Goal: Task Accomplishment & Management: Manage account settings

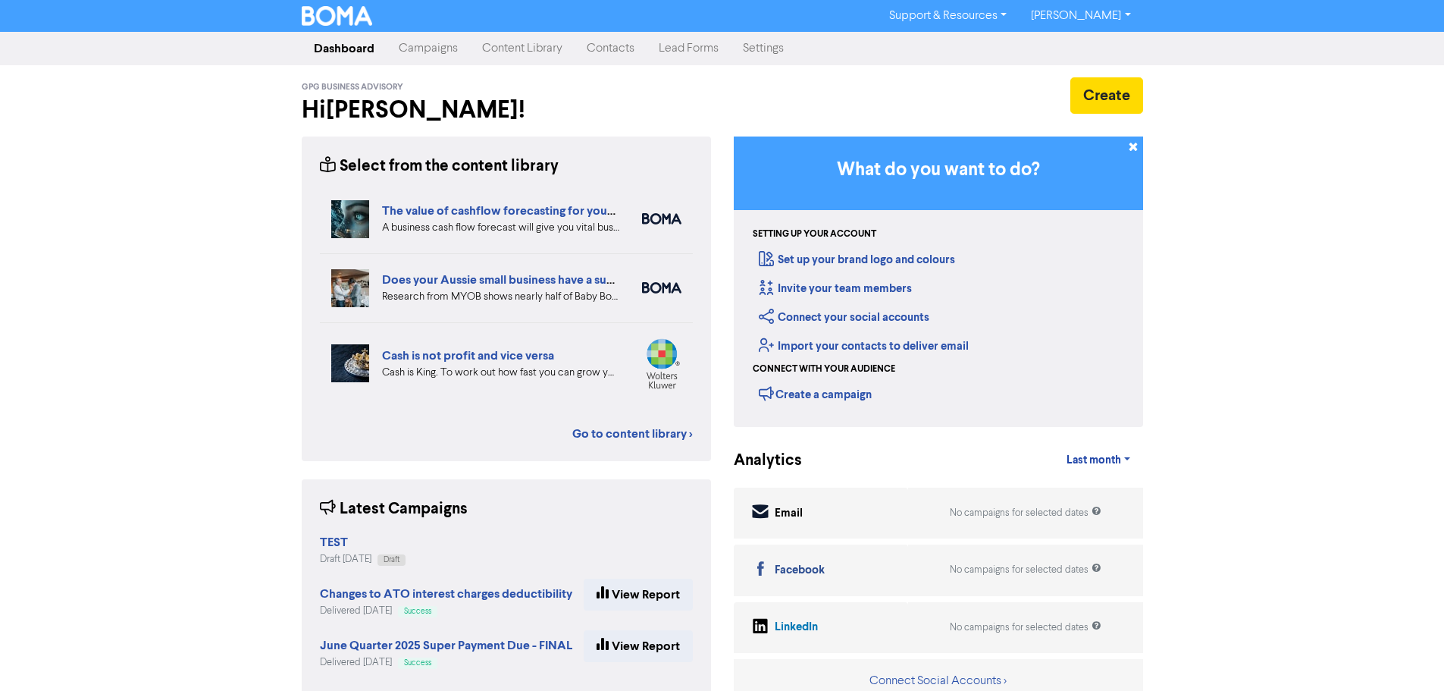
click at [609, 44] on link "Contacts" at bounding box center [611, 48] width 72 height 30
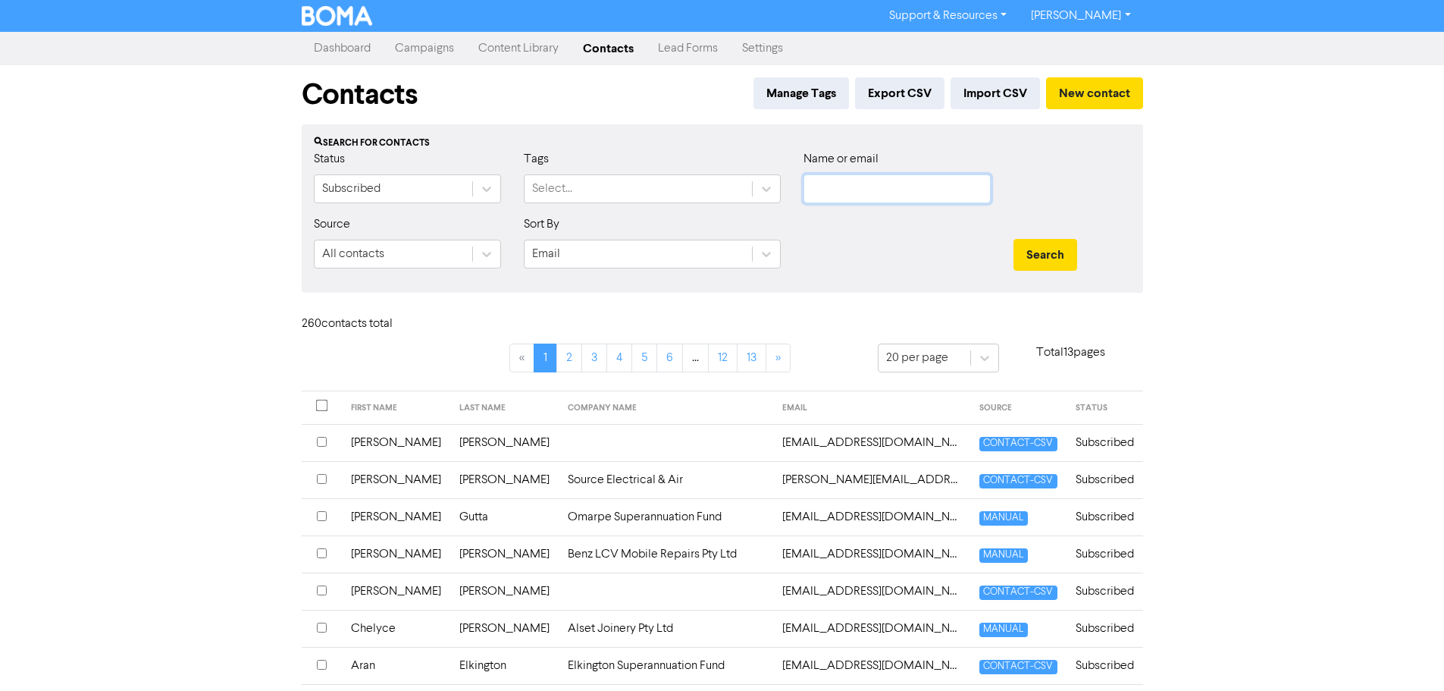
click at [829, 186] on input "text" at bounding box center [896, 188] width 187 height 29
type input "[PERSON_NAME]"
click at [1013, 239] on button "Search" at bounding box center [1045, 255] width 64 height 32
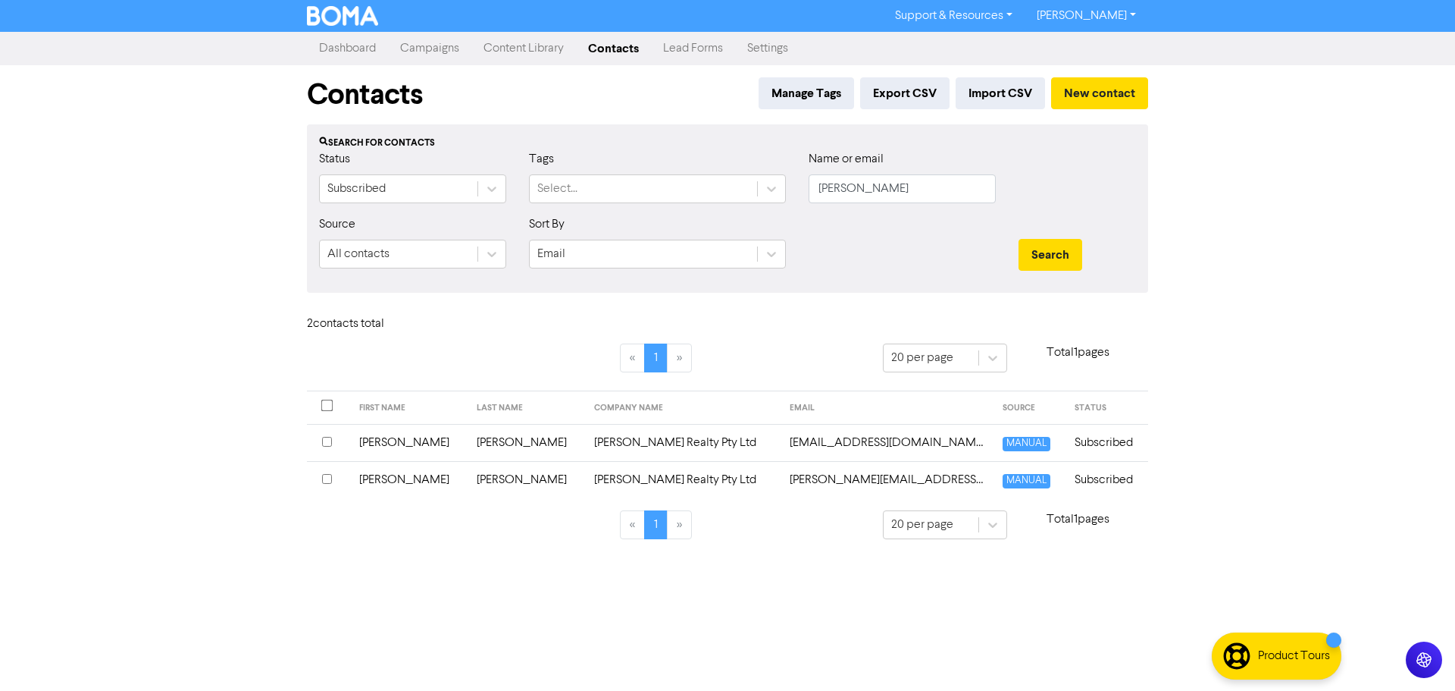
click at [585, 480] on td "[PERSON_NAME] Realty Pty Ltd" at bounding box center [683, 479] width 196 height 37
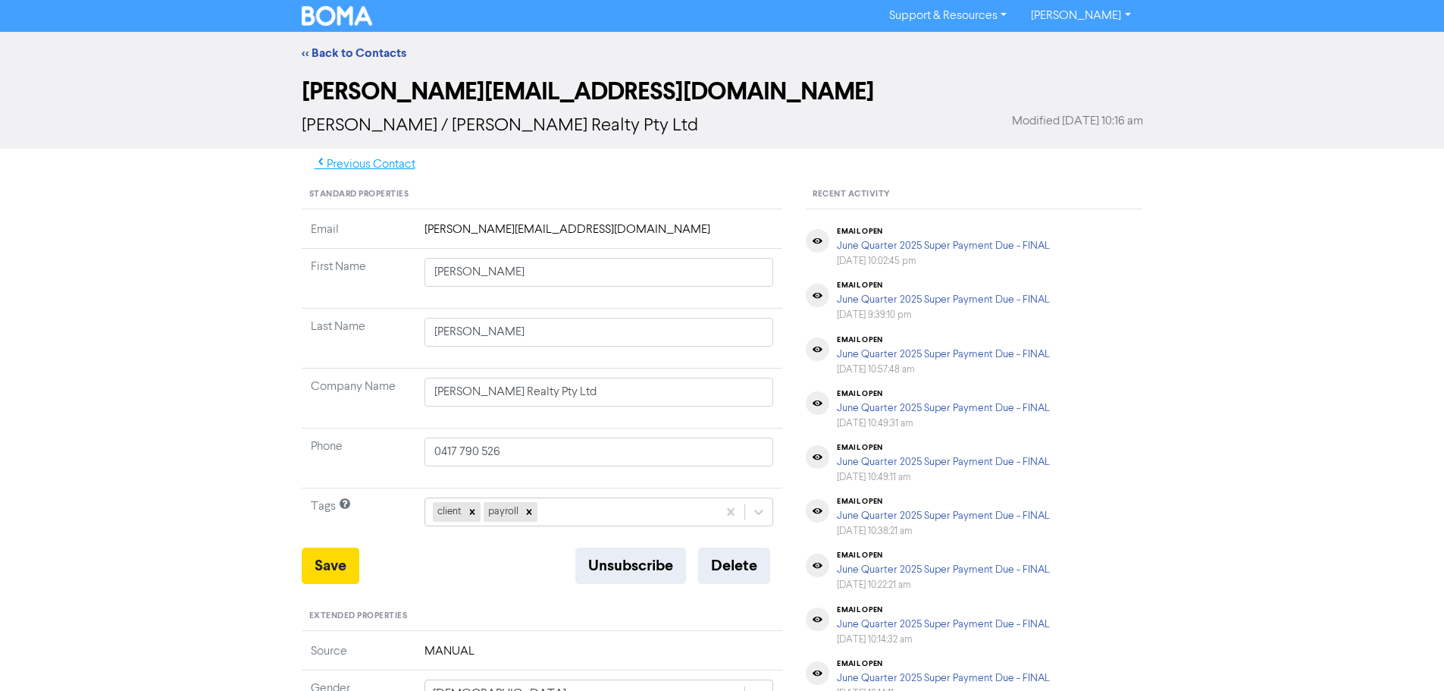
click at [356, 167] on button "Previous Contact" at bounding box center [365, 165] width 127 height 32
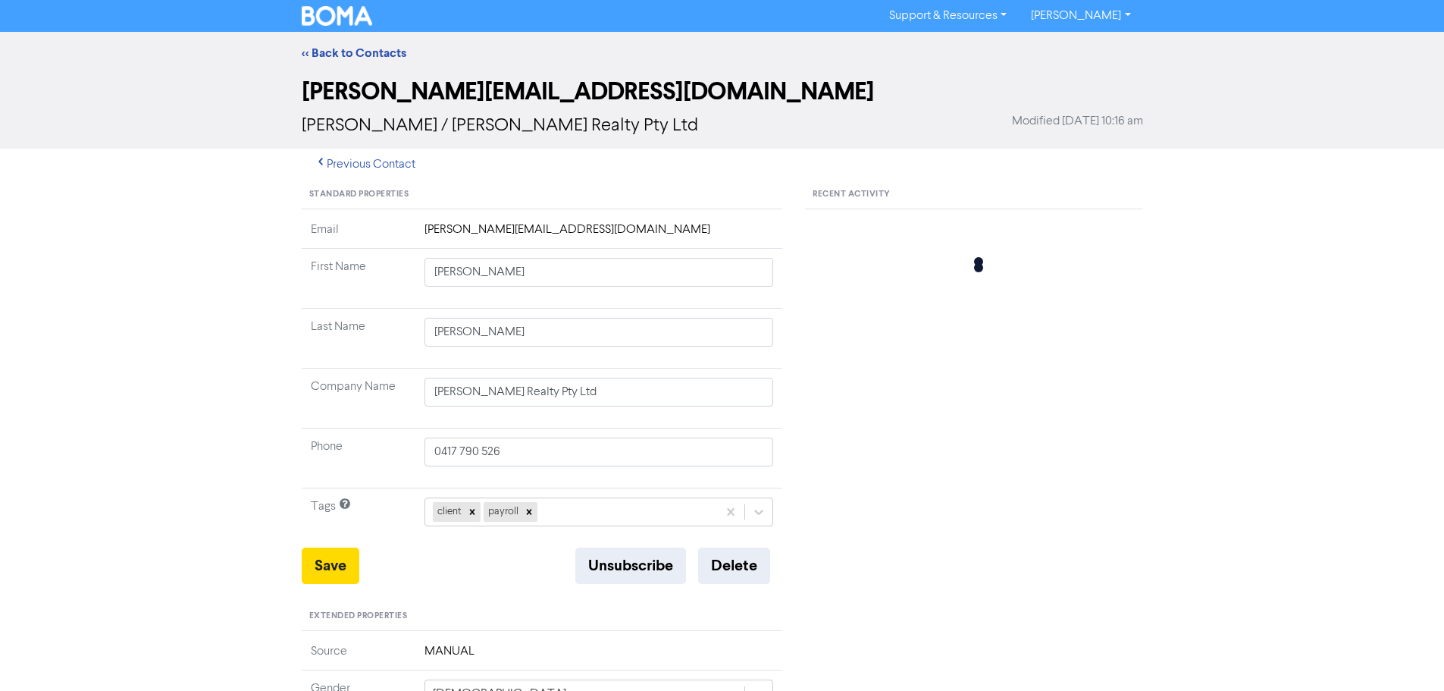
type input "[PERSON_NAME]"
type input "0438 402 712"
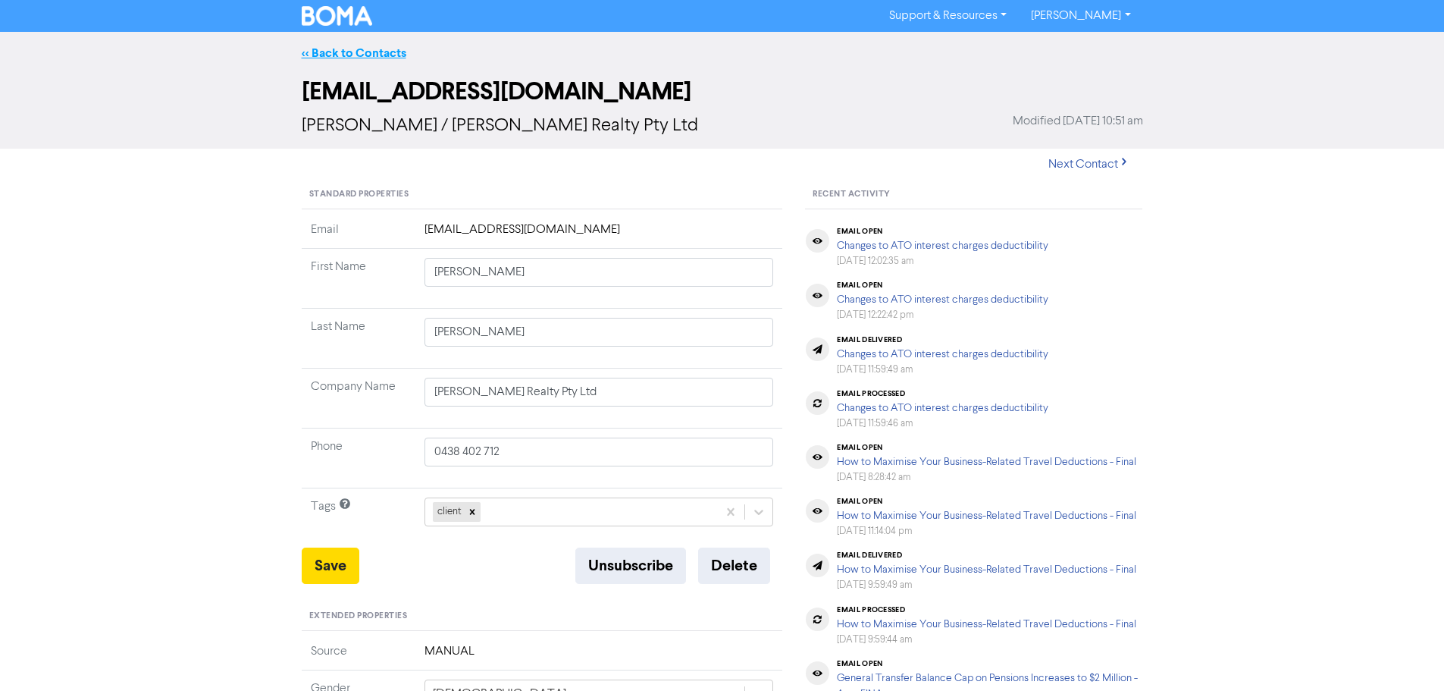
click at [329, 57] on link "<< Back to Contacts" at bounding box center [354, 52] width 105 height 15
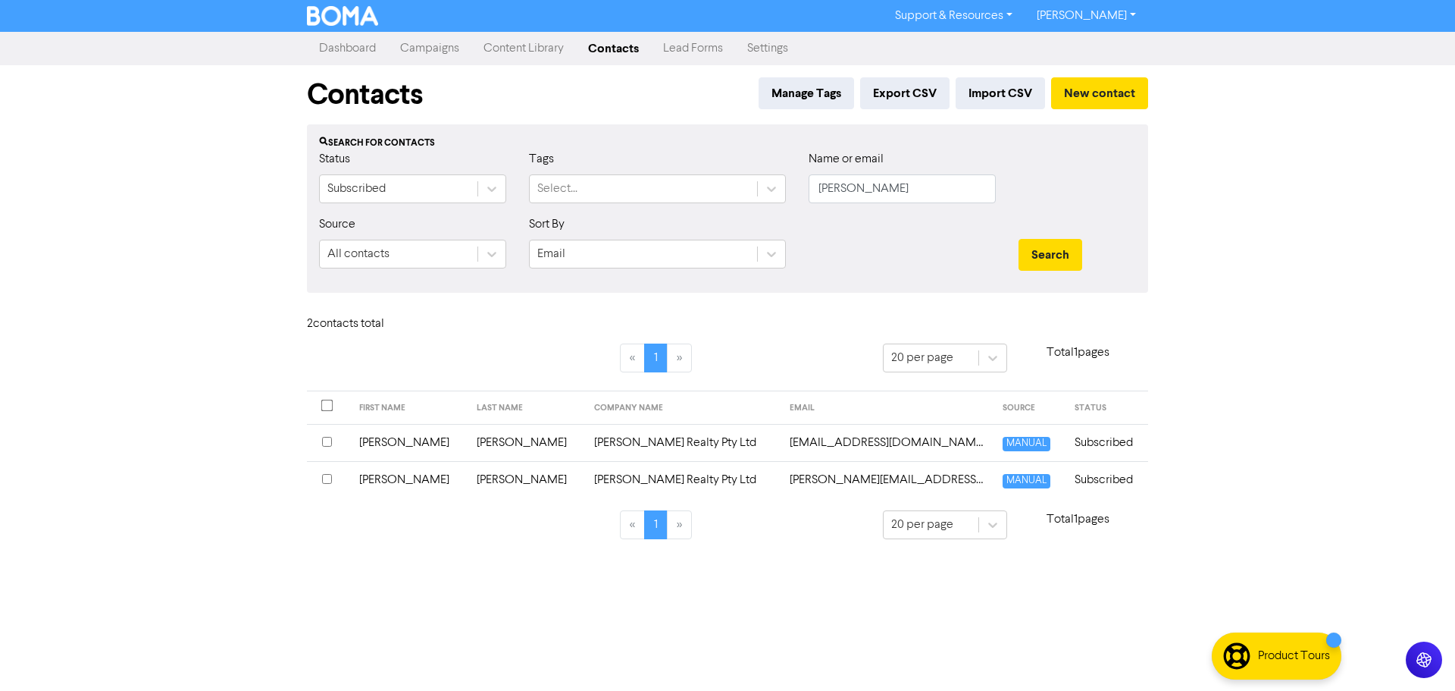
click at [326, 480] on input "checkbox" at bounding box center [327, 479] width 10 height 10
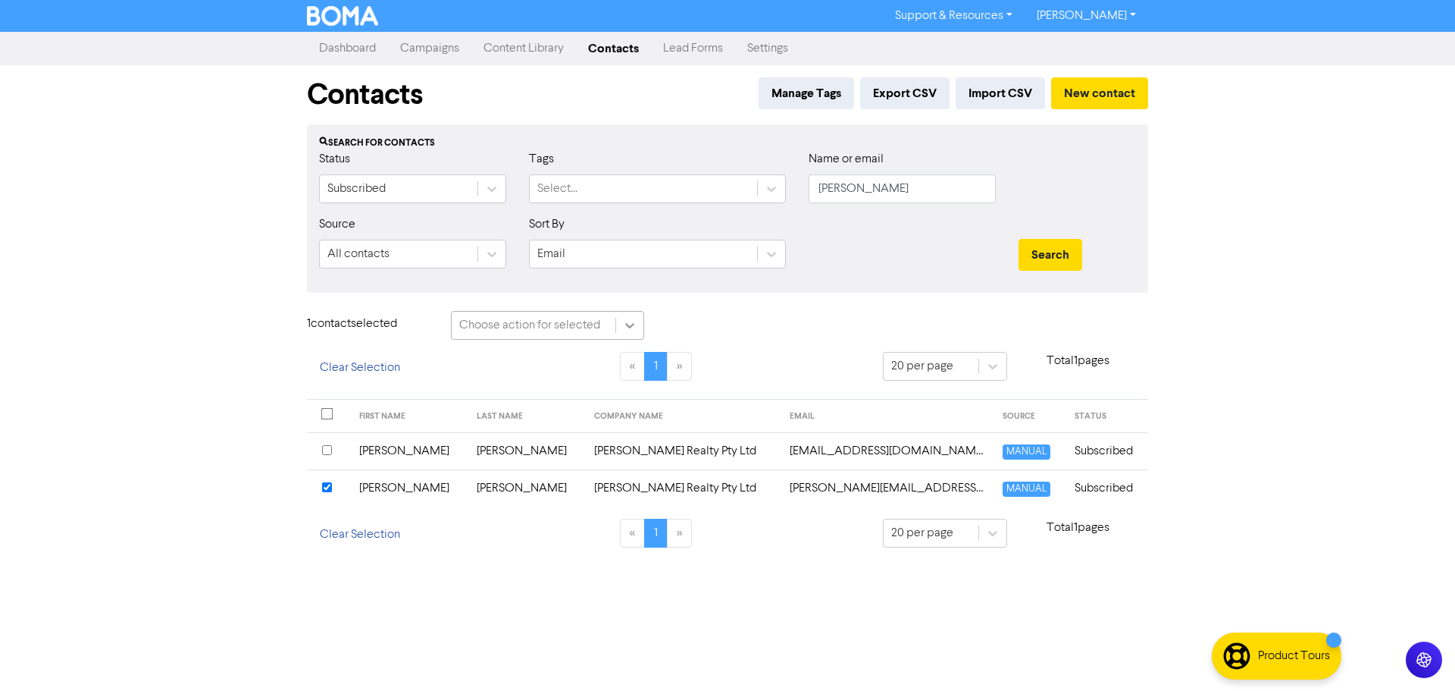
click at [634, 322] on icon at bounding box center [629, 325] width 15 height 15
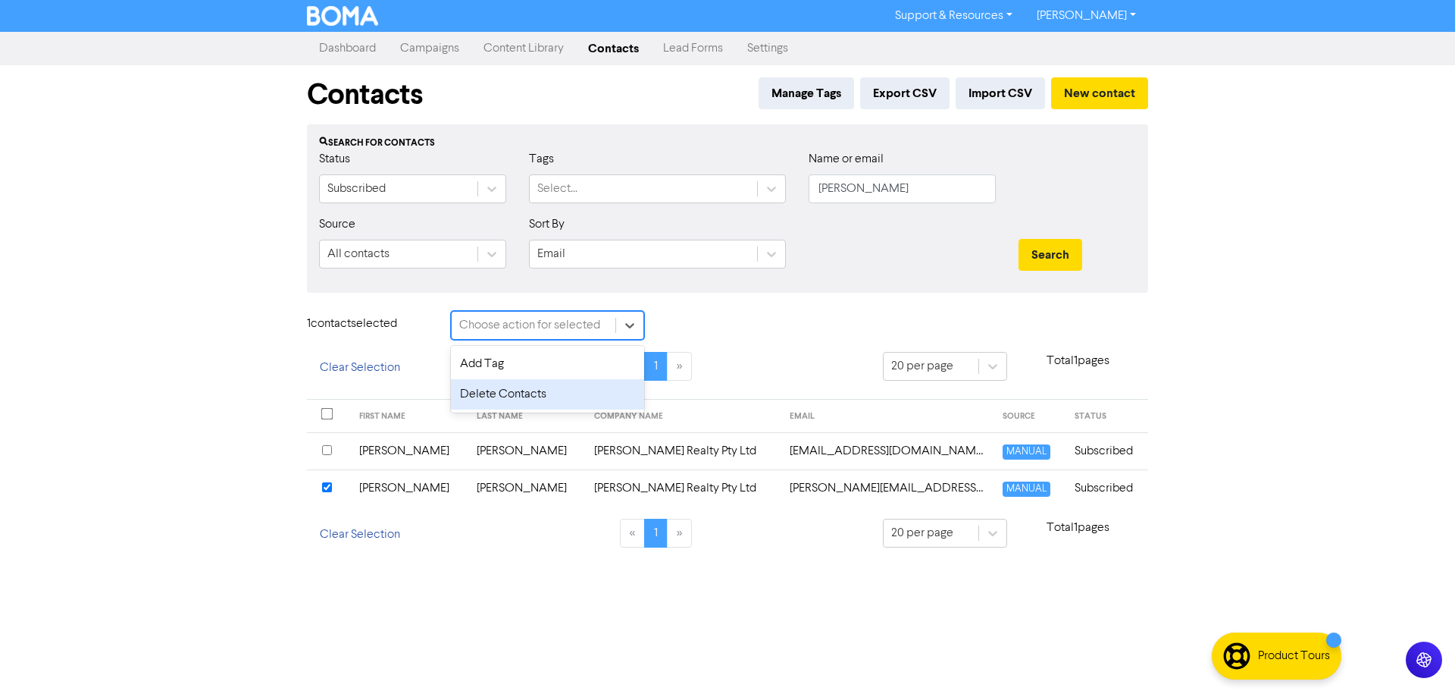
click at [543, 396] on div "Delete Contacts" at bounding box center [547, 394] width 193 height 30
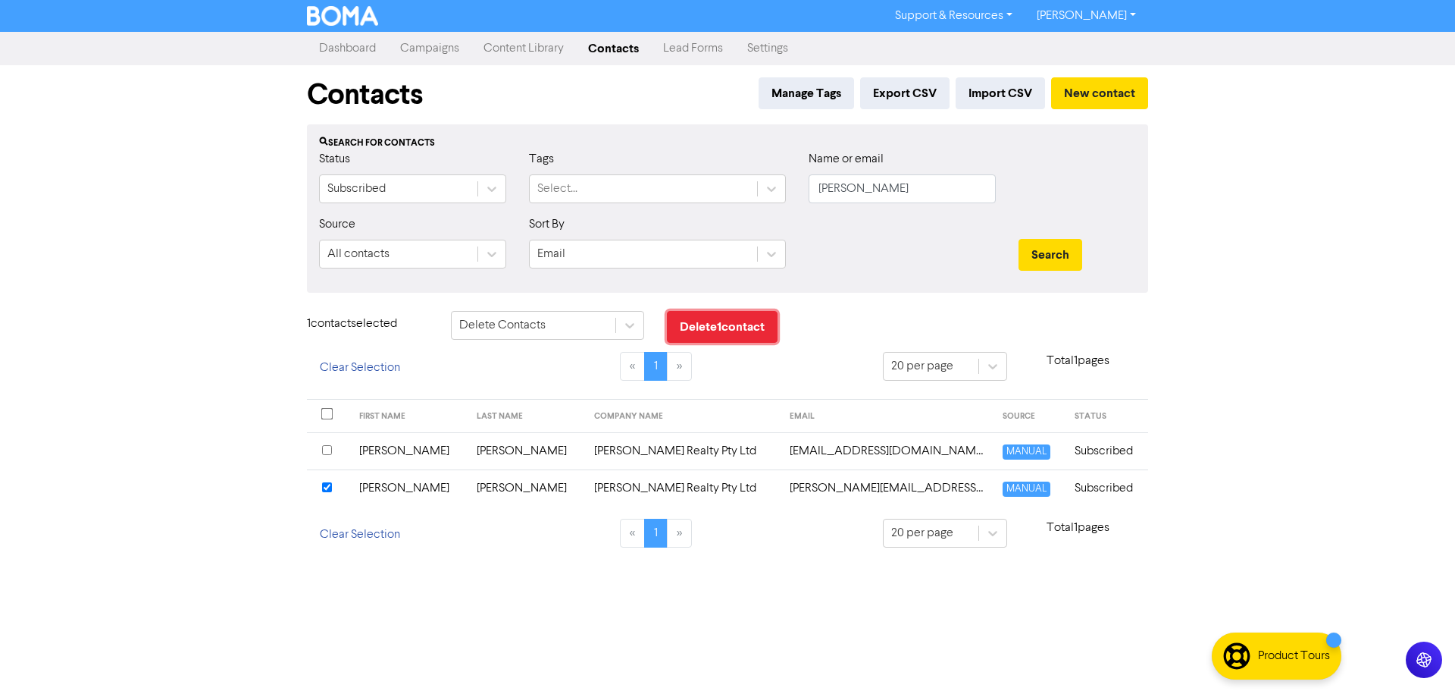
click at [728, 328] on button "Delete 1 contact" at bounding box center [722, 327] width 111 height 32
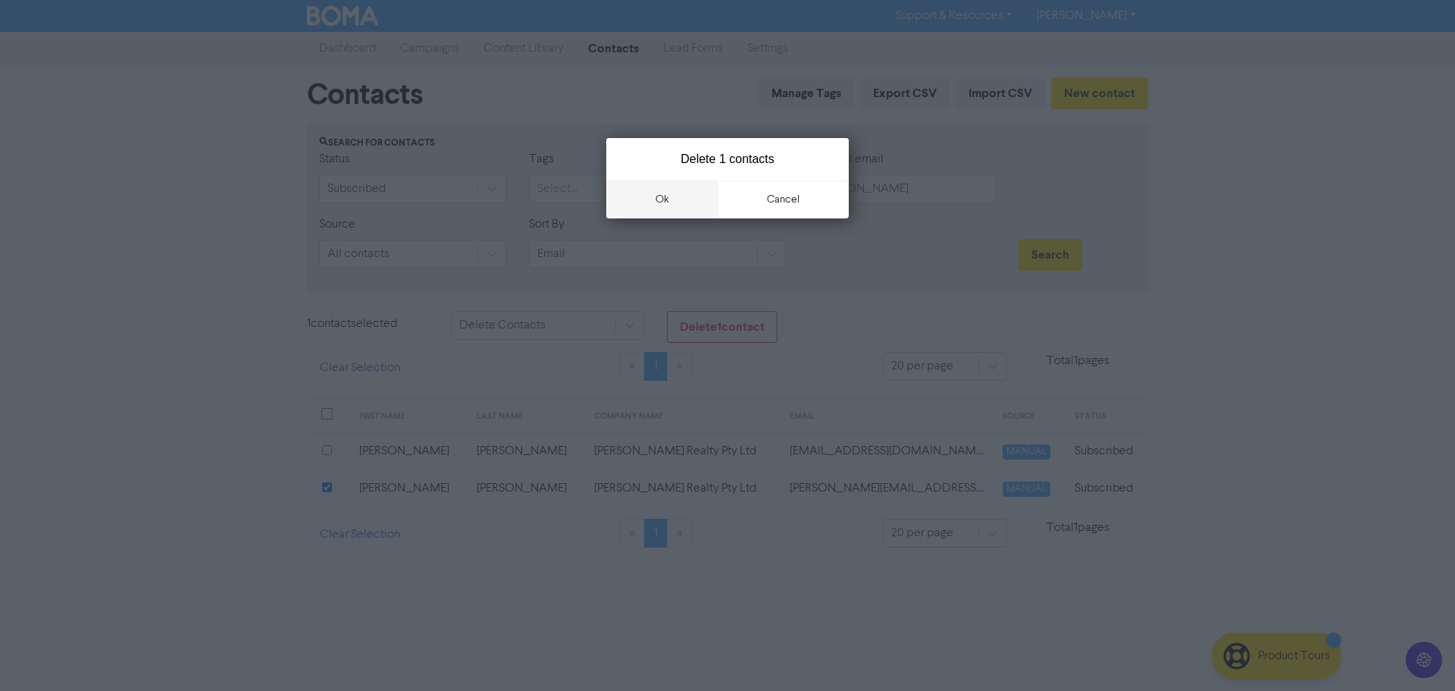
click at [680, 199] on button "ok" at bounding box center [662, 199] width 112 height 38
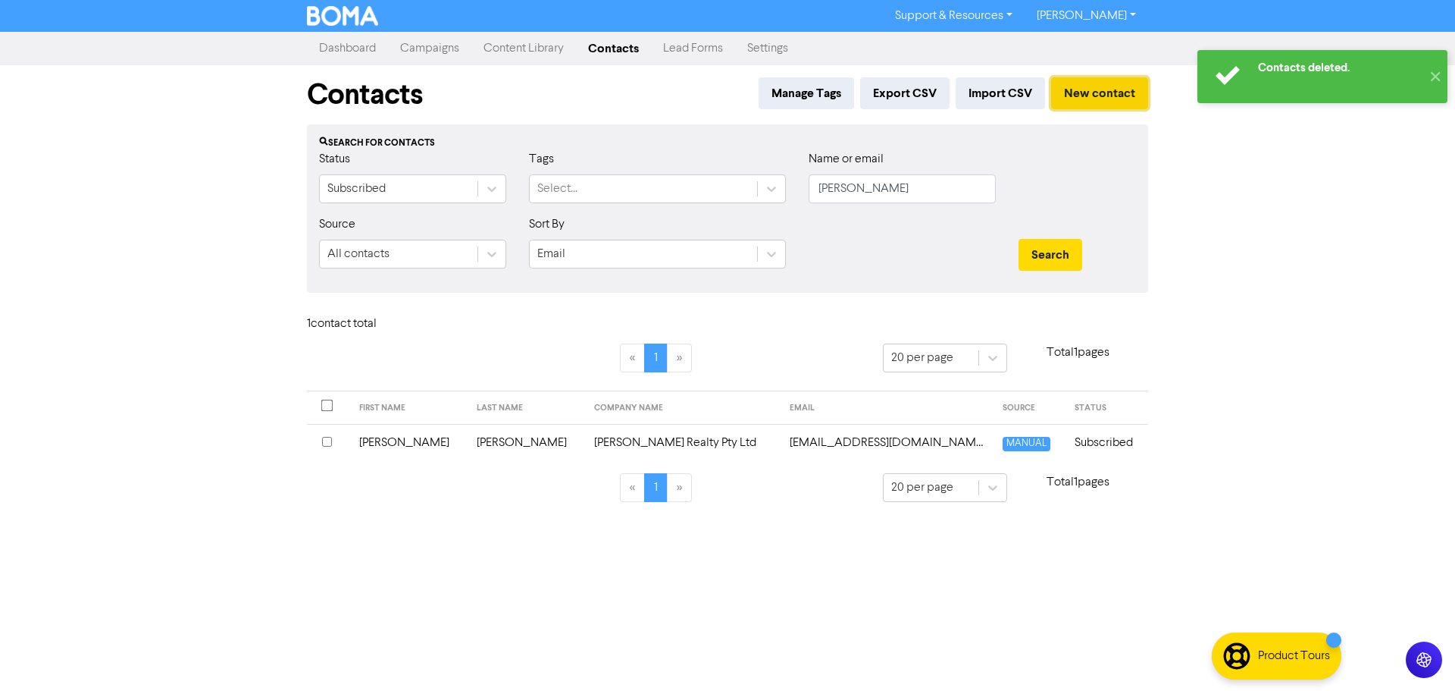
click at [1085, 92] on button "New contact" at bounding box center [1099, 93] width 97 height 32
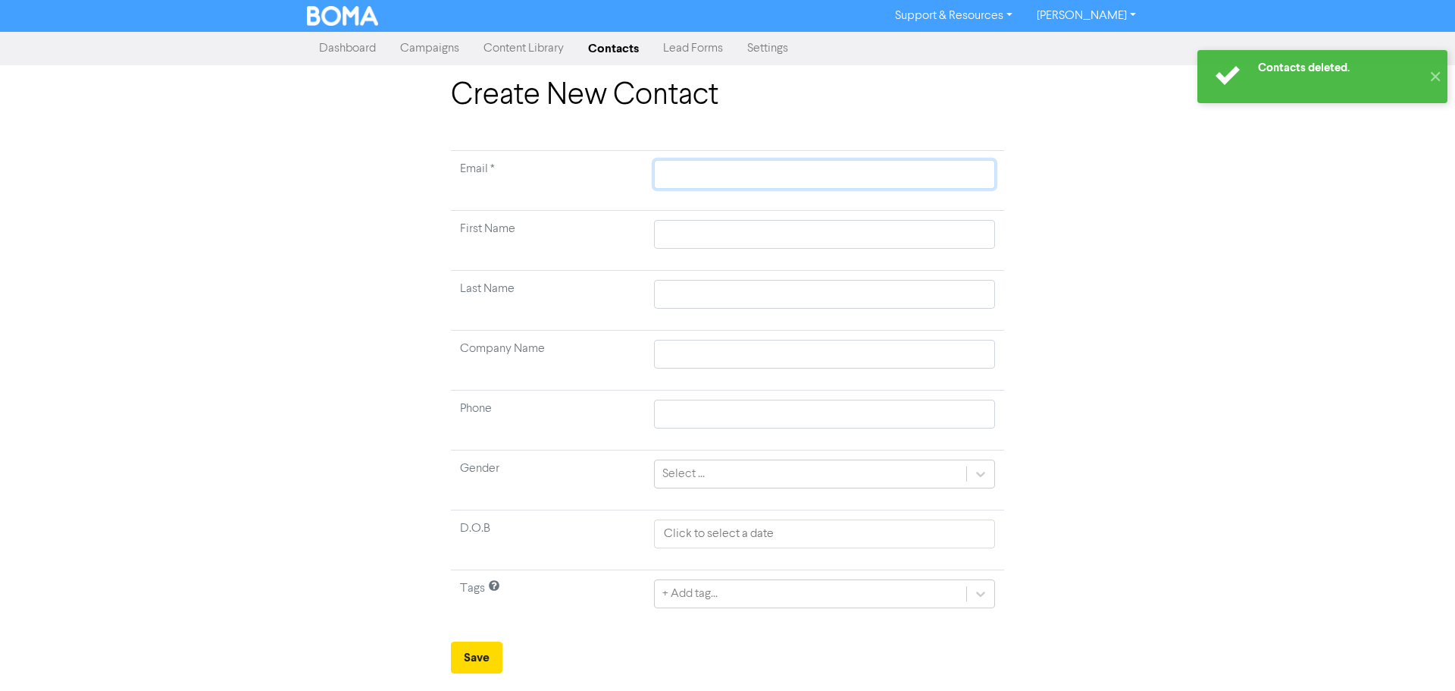
click at [710, 173] on input "text" at bounding box center [824, 174] width 341 height 29
paste input "[EMAIL_ADDRESS][DOMAIN_NAME]"
type input "[EMAIL_ADDRESS][DOMAIN_NAME]"
click at [669, 238] on input "text" at bounding box center [824, 234] width 341 height 29
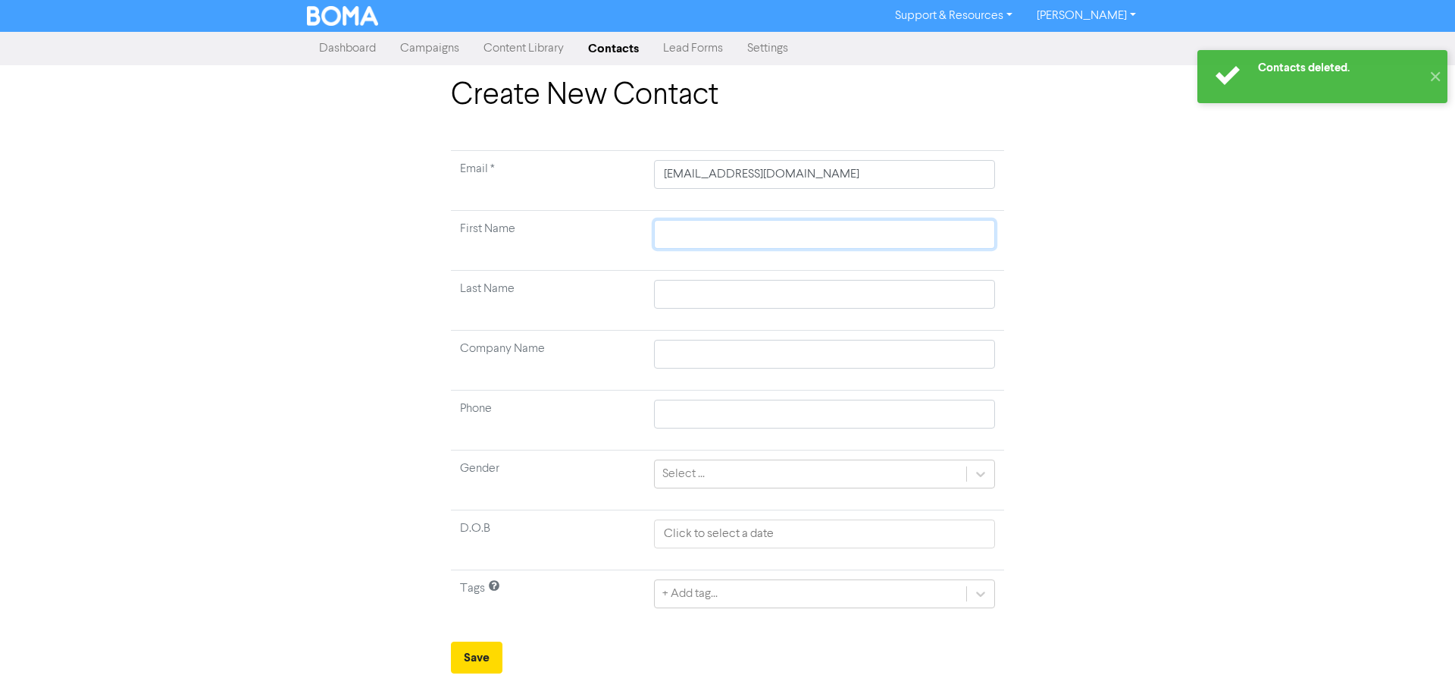
type input "K"
type input "Ki"
type input "[PERSON_NAME]"
type input "C"
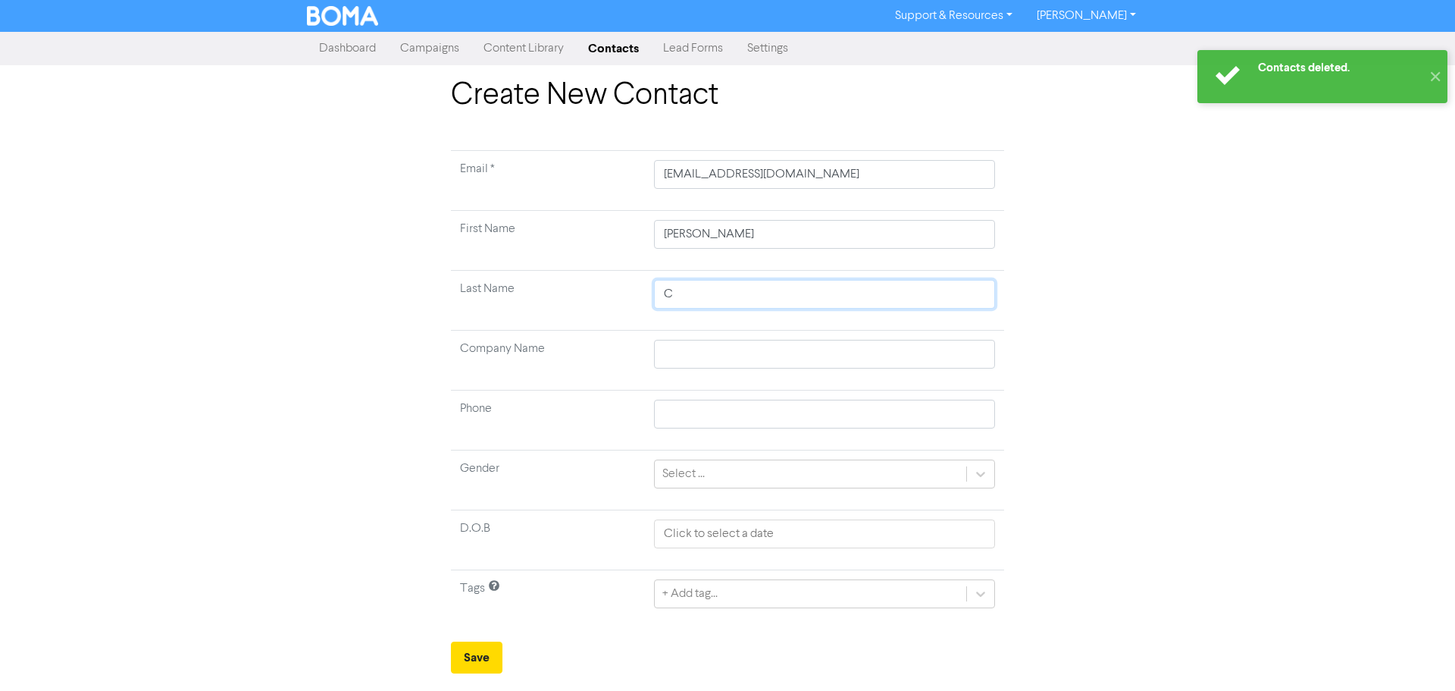
type input "Ca"
type input "Cat"
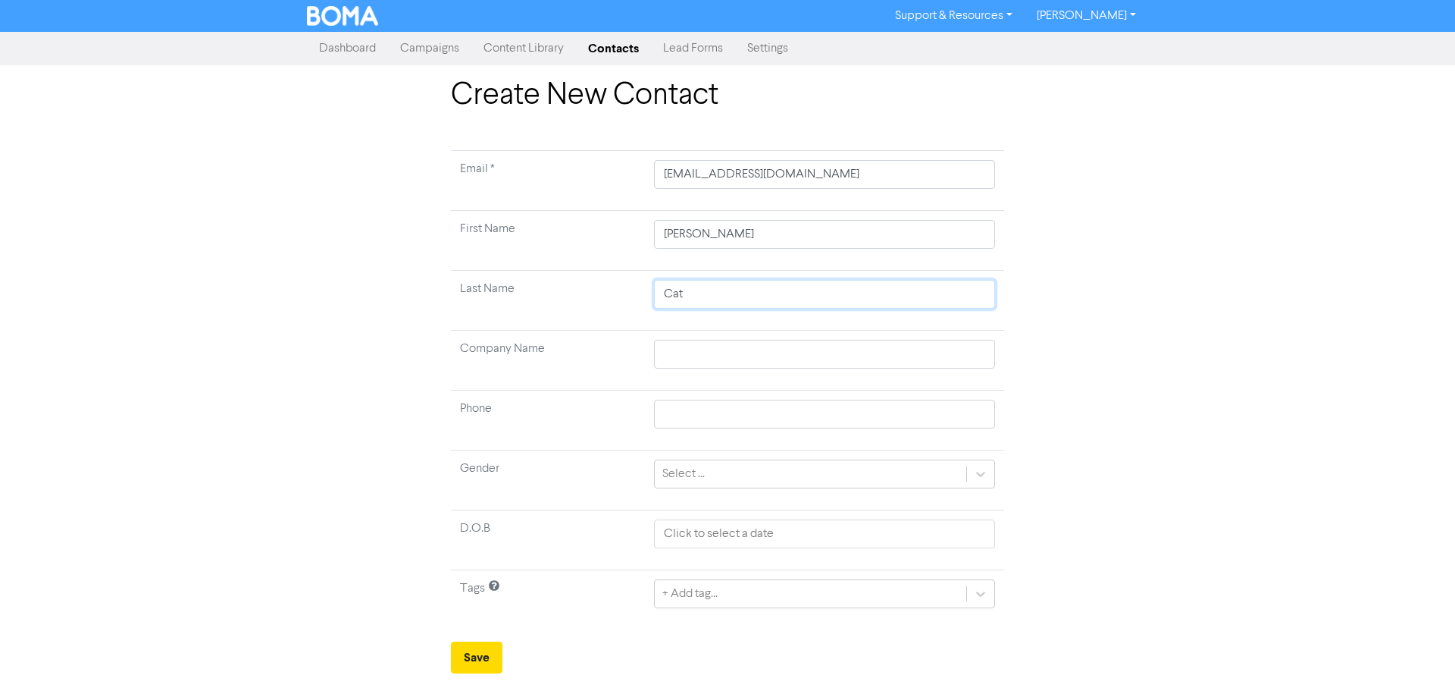
type input "Ca"
type input "Car"
type input "Cart"
type input "Carte"
type input "[PERSON_NAME]"
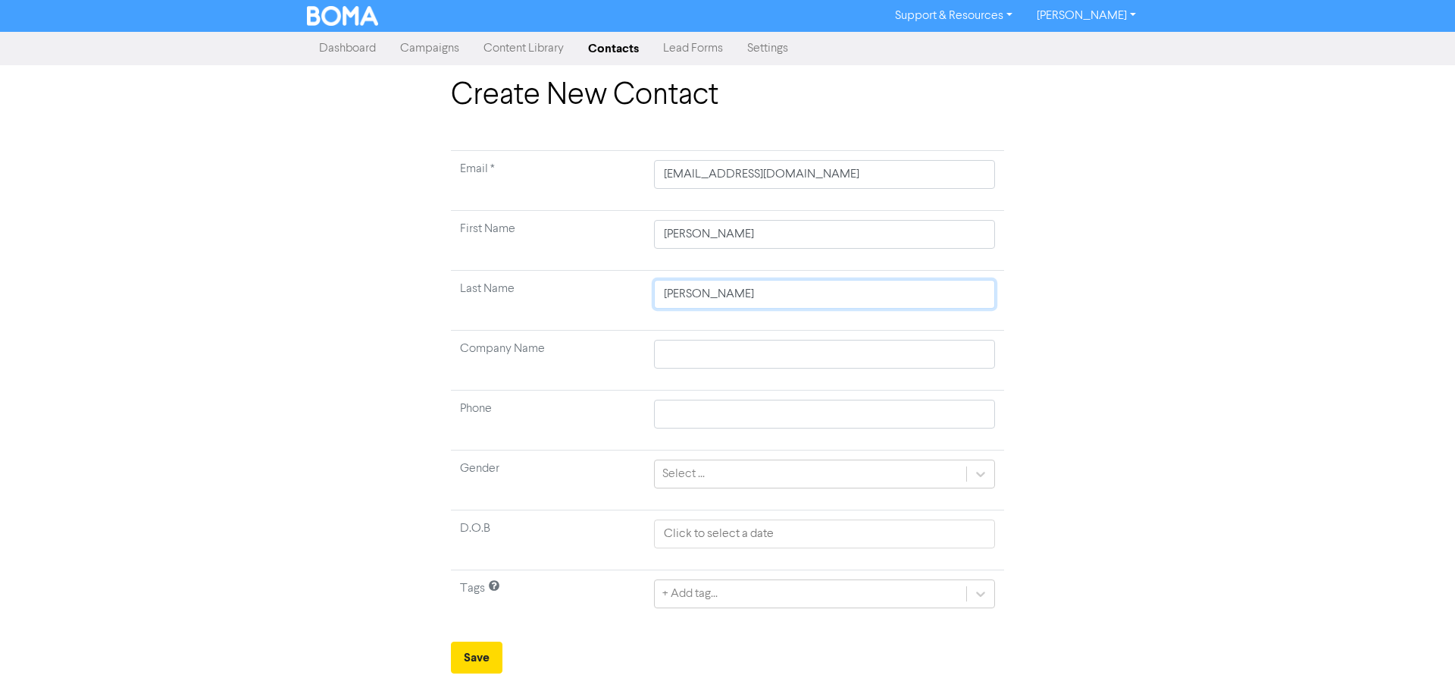
type input "[PERSON_NAME]"
type input "C"
type input "Ca"
type input "Car"
type input "Cart"
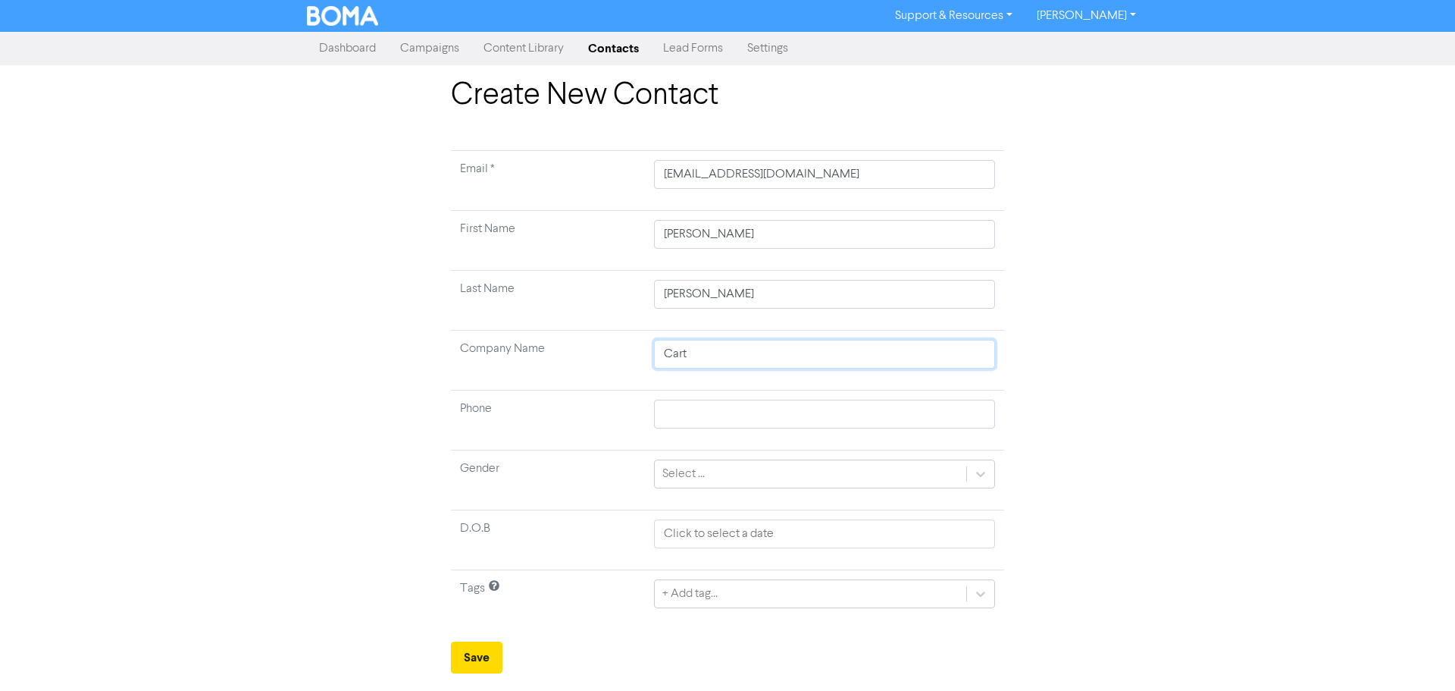
type input "Carte"
type input "[PERSON_NAME]"
type input "[PERSON_NAME] Realty Pty Ltd"
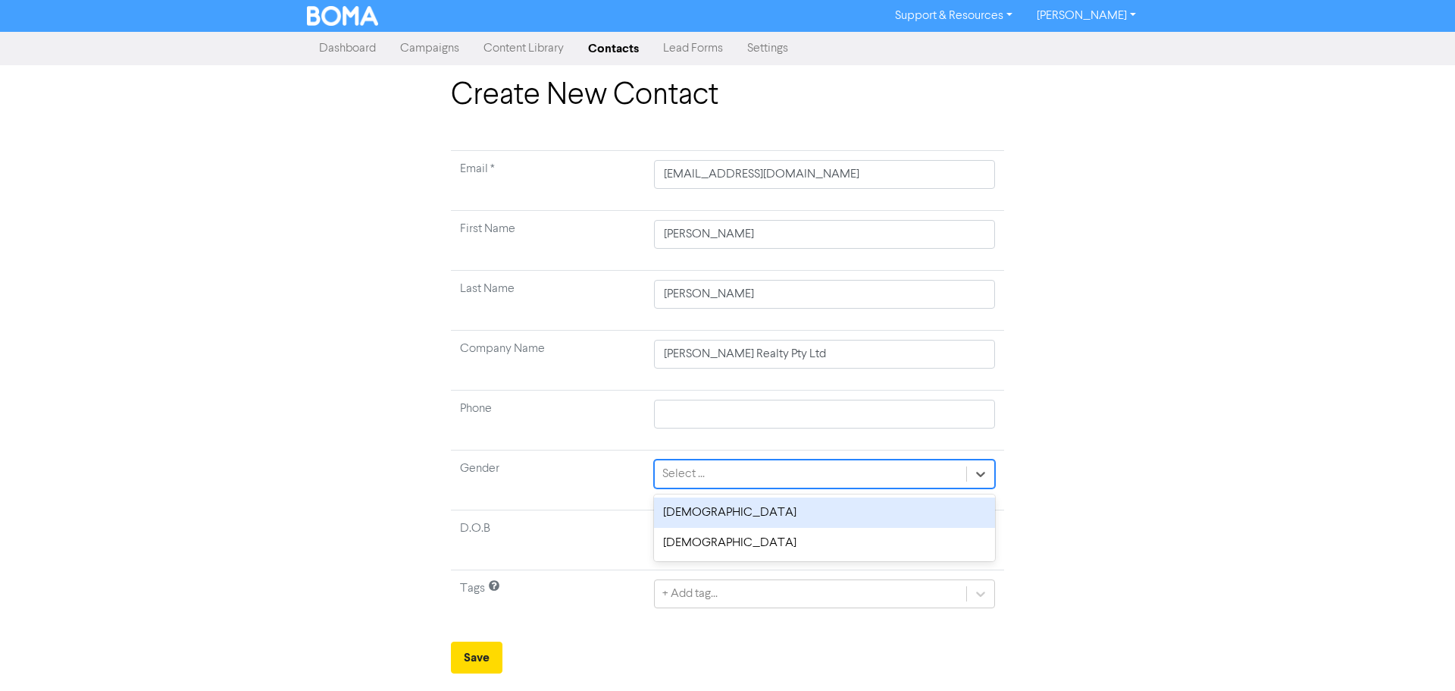
click at [706, 475] on div "Select ..." at bounding box center [811, 473] width 312 height 27
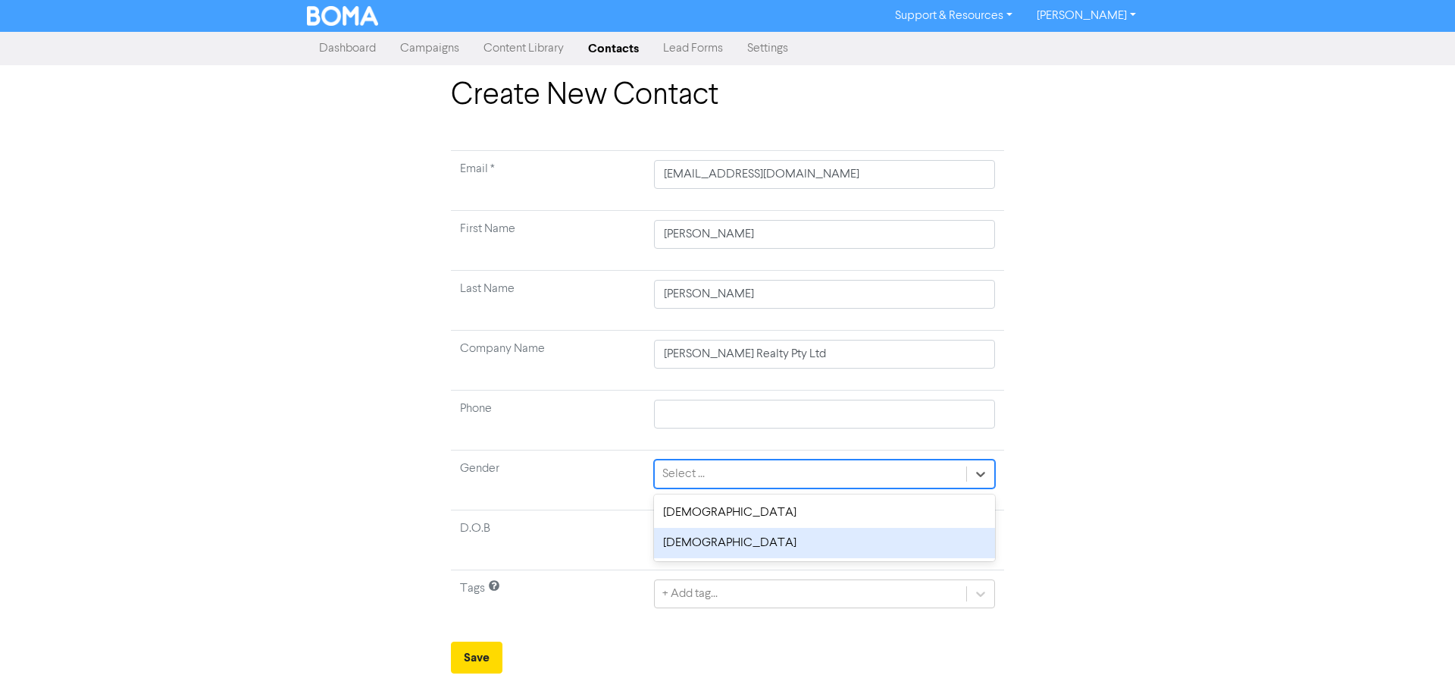
click at [694, 541] on div "[DEMOGRAPHIC_DATA]" at bounding box center [824, 543] width 341 height 30
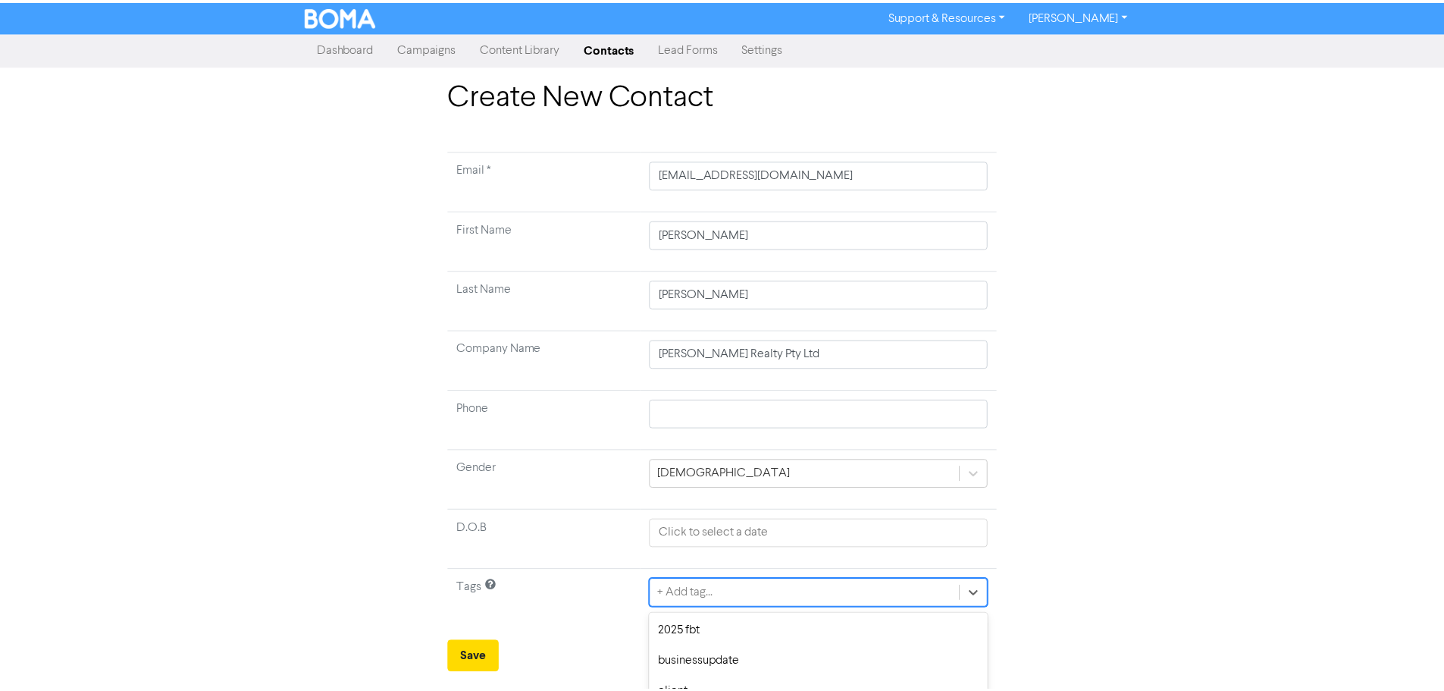
scroll to position [151, 0]
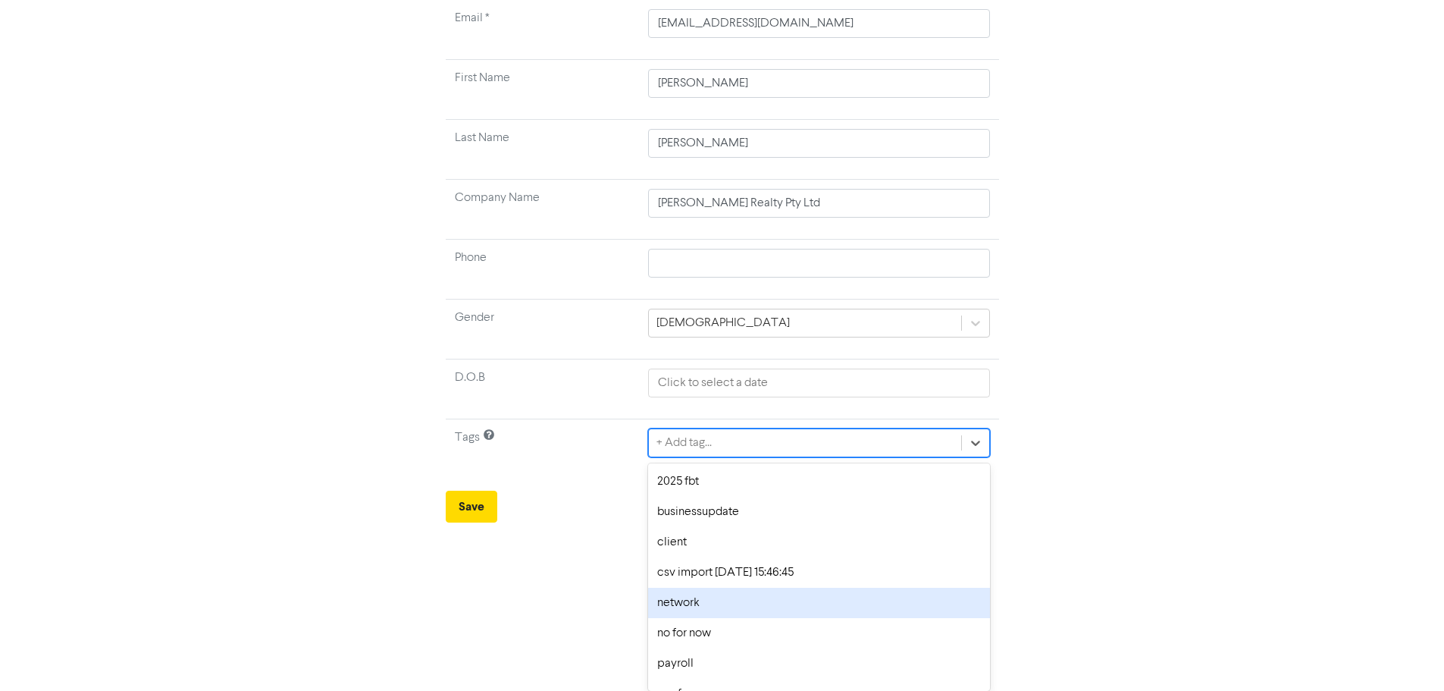
click at [700, 457] on div "option network focused, 5 of 9. 9 results available. Use Up and Down to choose …" at bounding box center [818, 442] width 341 height 29
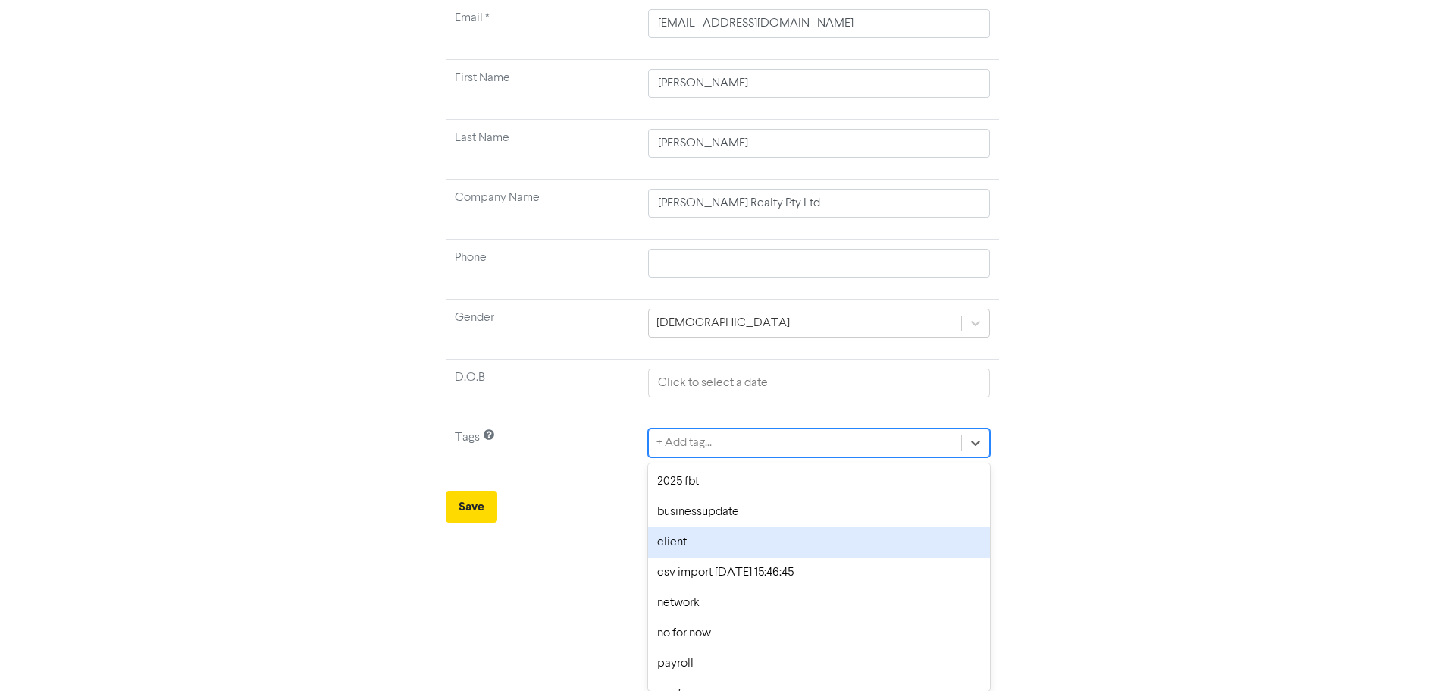
click at [691, 538] on div "client" at bounding box center [818, 542] width 341 height 30
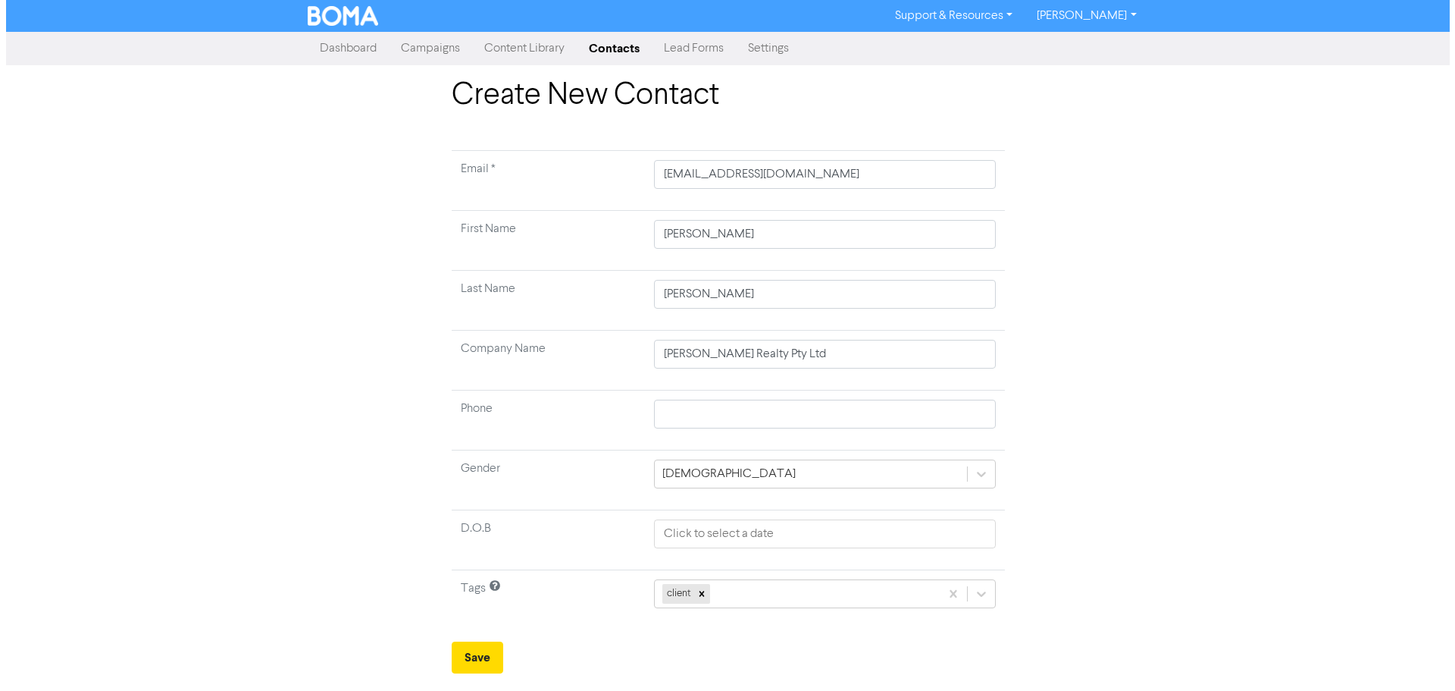
scroll to position [0, 0]
click at [470, 652] on button "Save" at bounding box center [477, 657] width 52 height 32
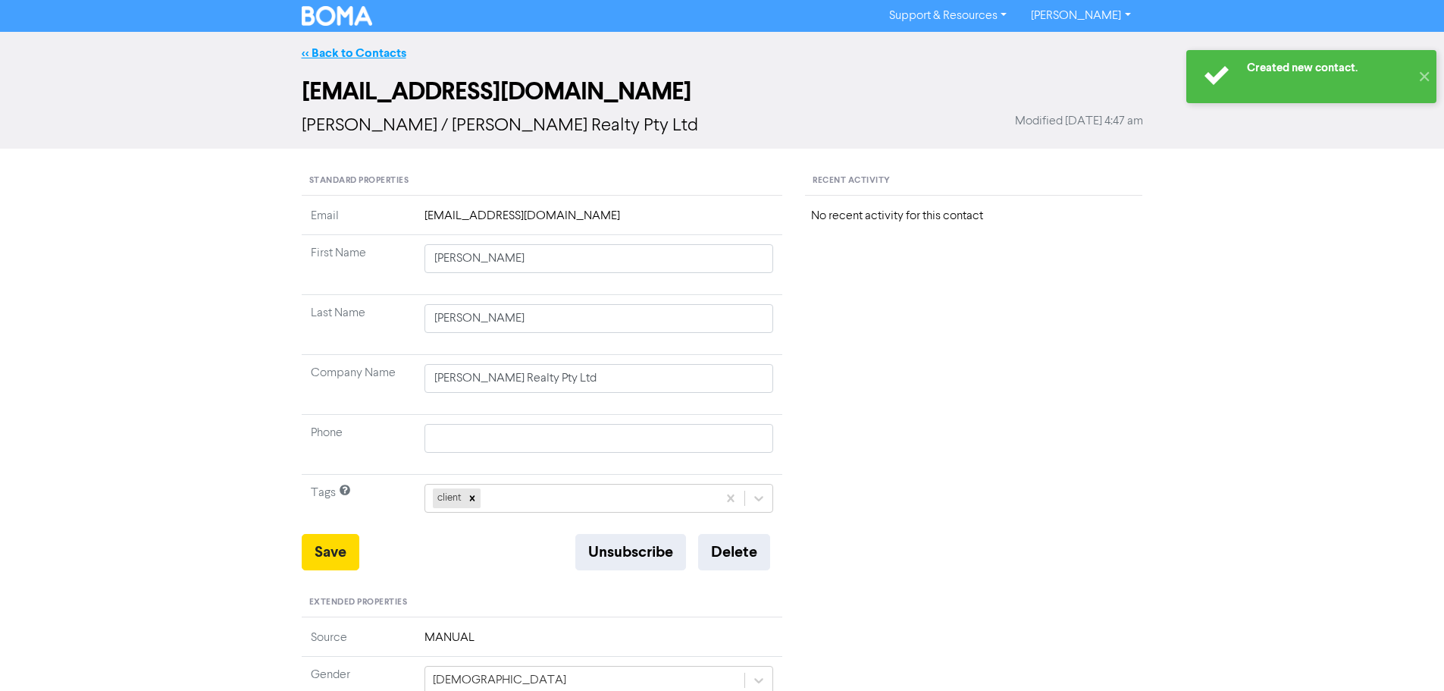
click at [351, 49] on link "<< Back to Contacts" at bounding box center [354, 52] width 105 height 15
